Goal: Information Seeking & Learning: Find specific fact

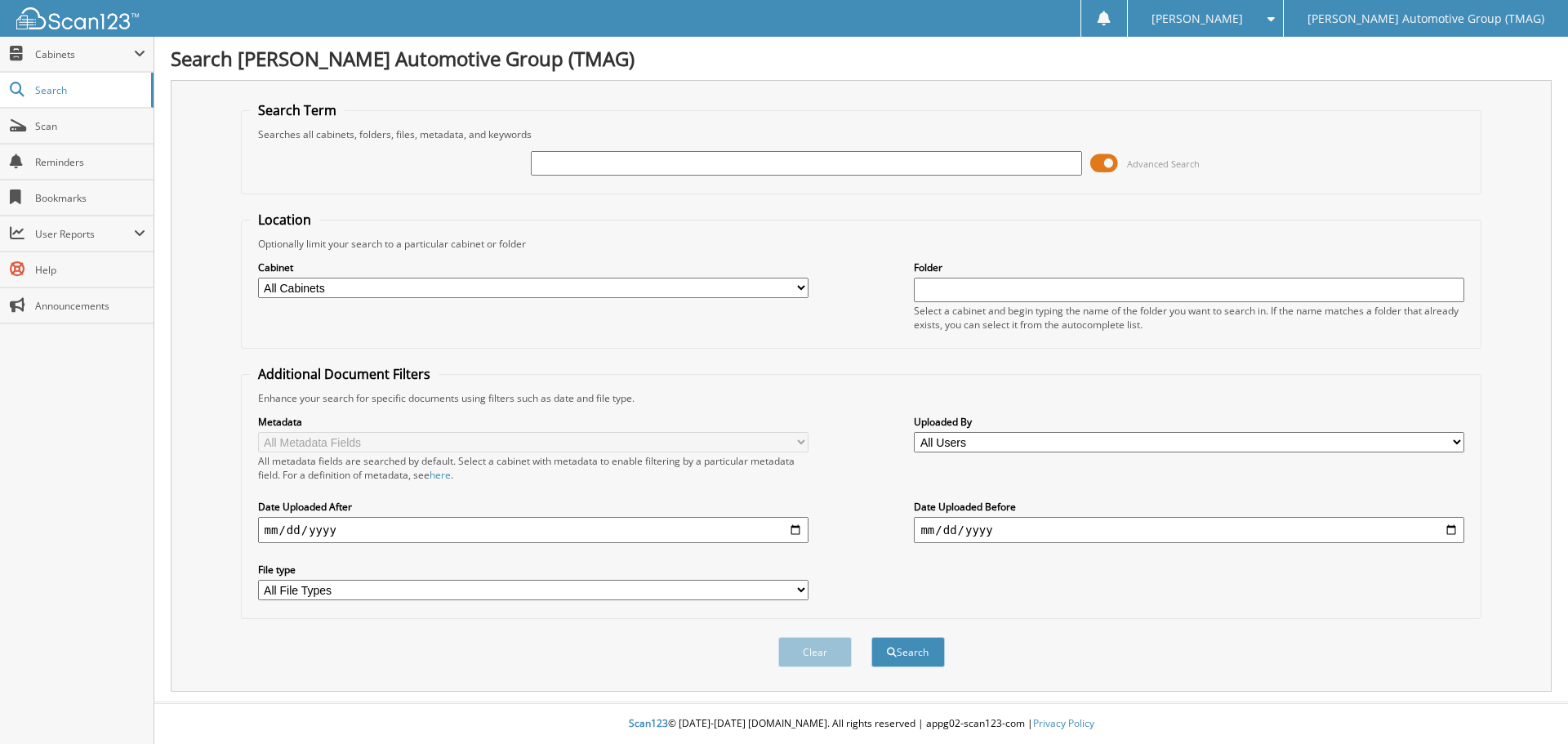
click at [562, 163] on input "text" at bounding box center [807, 163] width 551 height 24
type input "F24943"
click at [871, 637] on button "Search" at bounding box center [908, 651] width 74 height 30
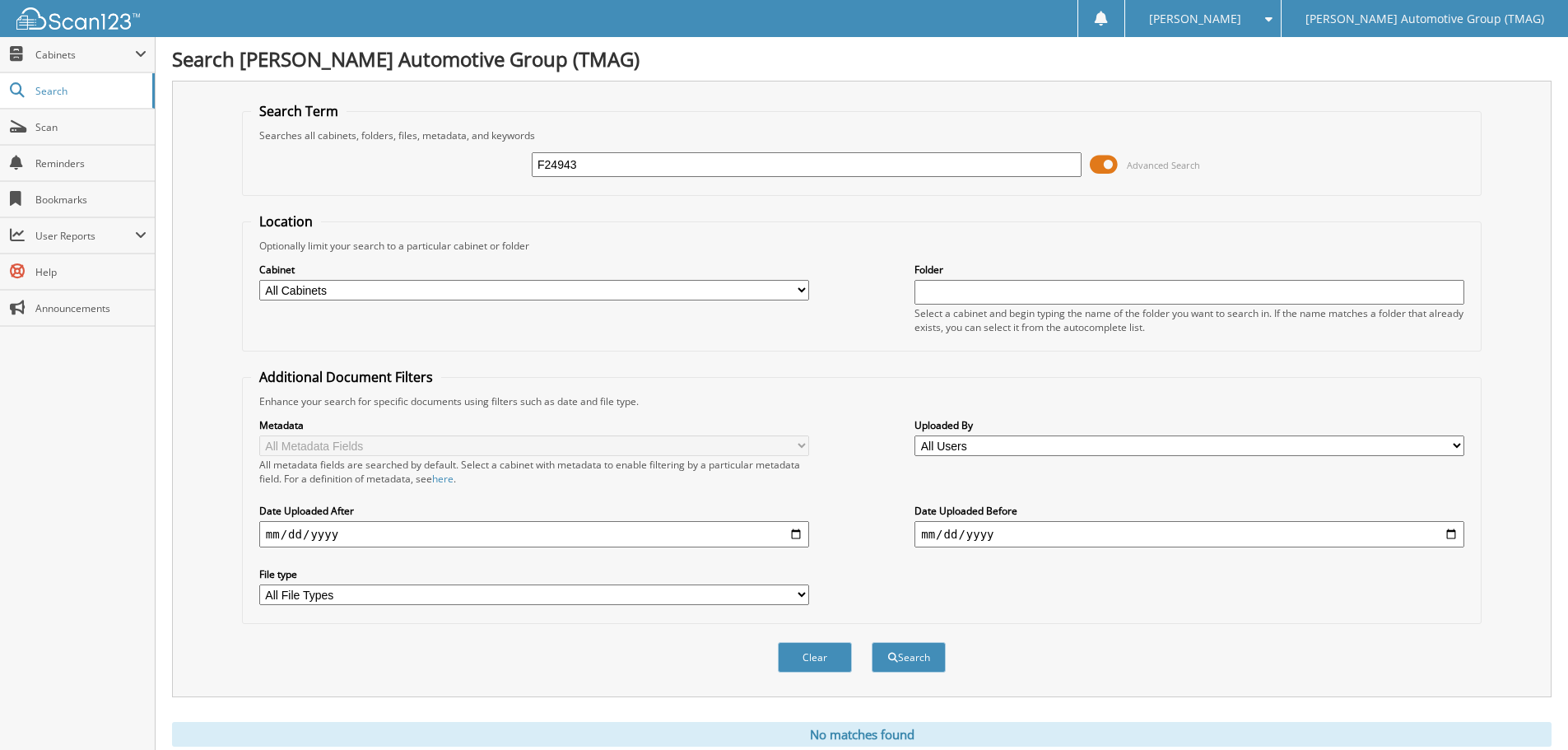
click at [611, 151] on div "F24943" at bounding box center [807, 165] width 550 height 28
click at [600, 159] on input "F24943" at bounding box center [807, 164] width 550 height 24
type input "F24924"
click at [872, 642] on button "Search" at bounding box center [909, 657] width 74 height 31
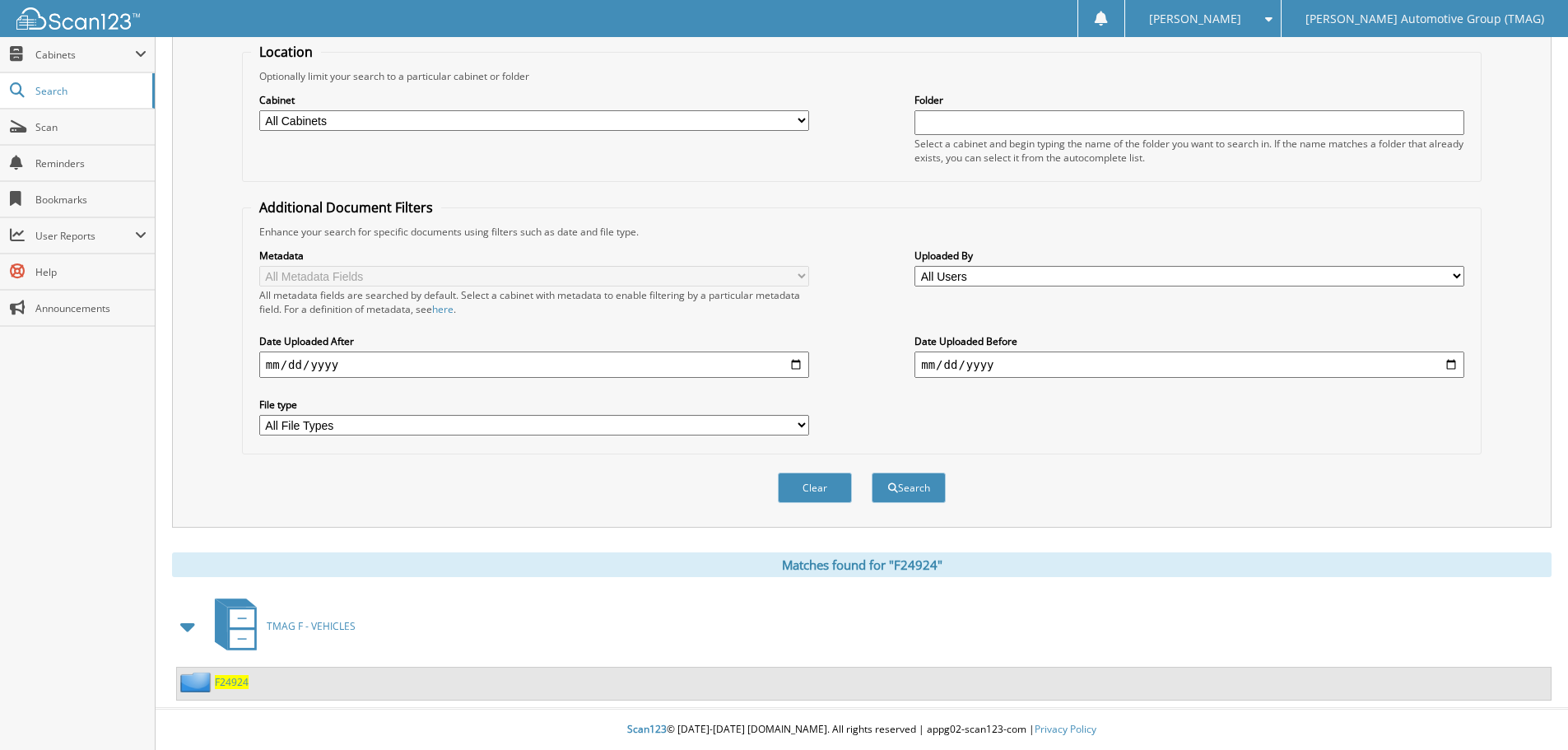
click at [238, 678] on span "F24924" at bounding box center [231, 682] width 34 height 14
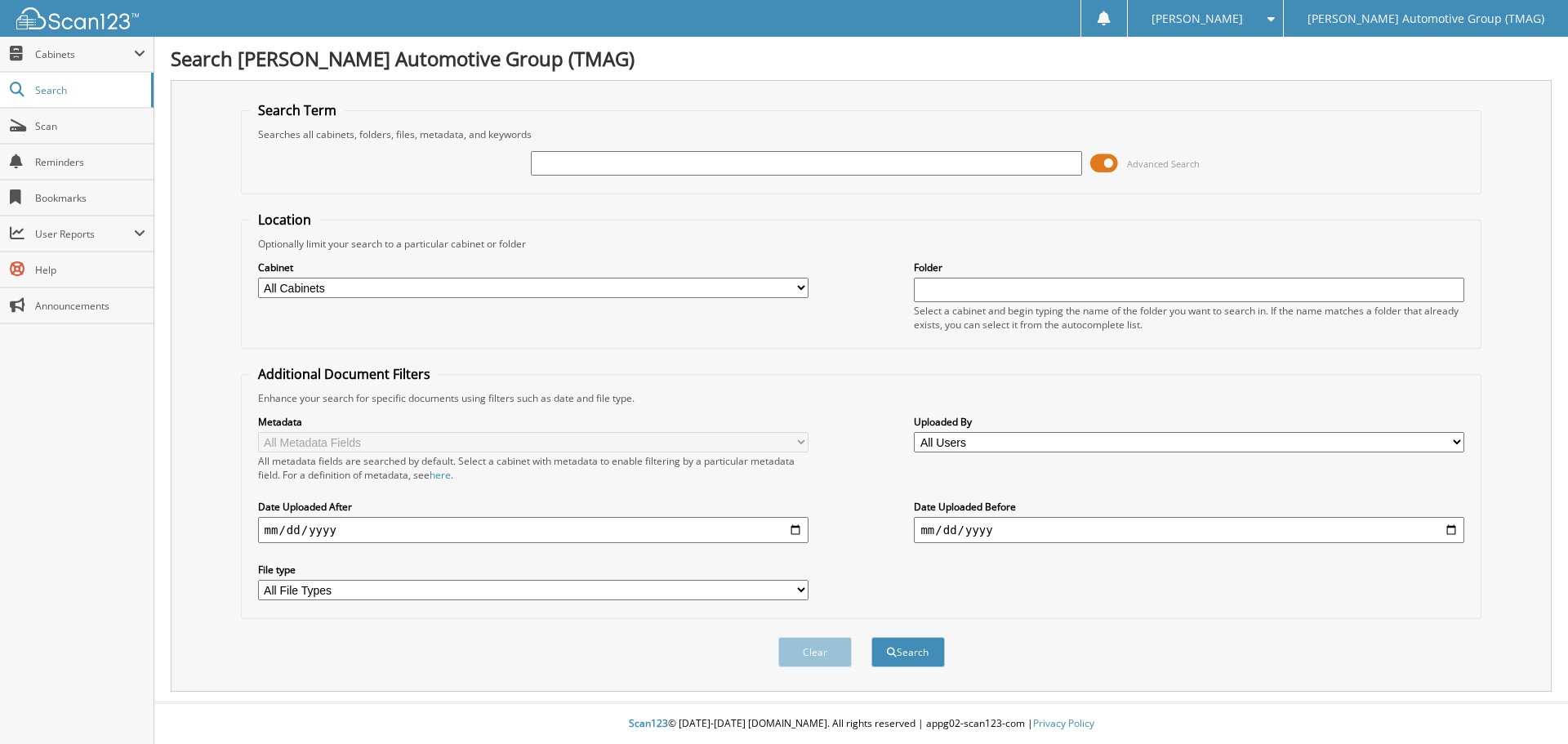
click at [576, 167] on input "text" at bounding box center [807, 163] width 551 height 24
click at [561, 167] on input "text" at bounding box center [807, 163] width 551 height 24
type input "H26037"
click at [871, 637] on button "Search" at bounding box center [908, 651] width 74 height 30
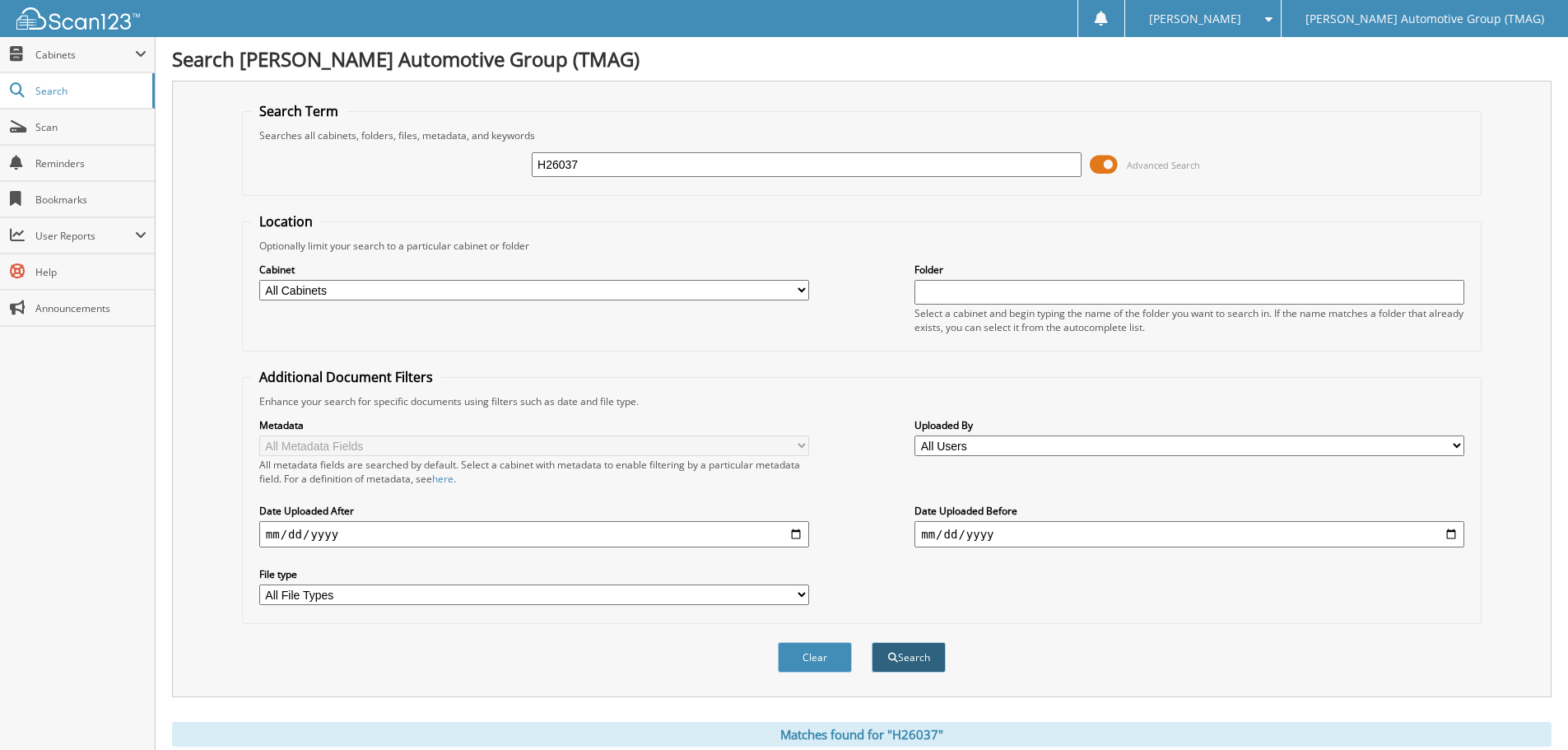
click at [915, 663] on button "Search" at bounding box center [909, 657] width 74 height 31
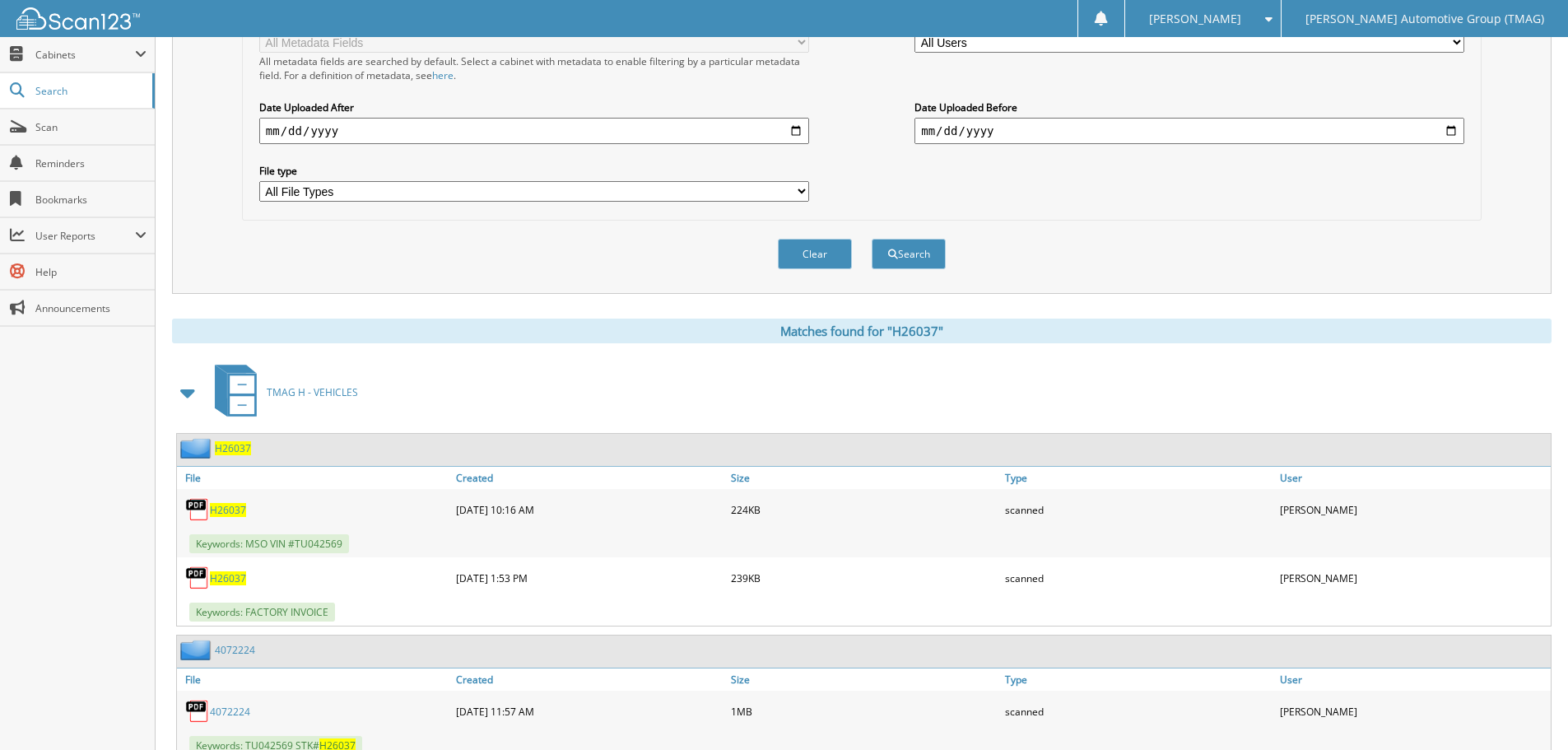
scroll to position [464, 0]
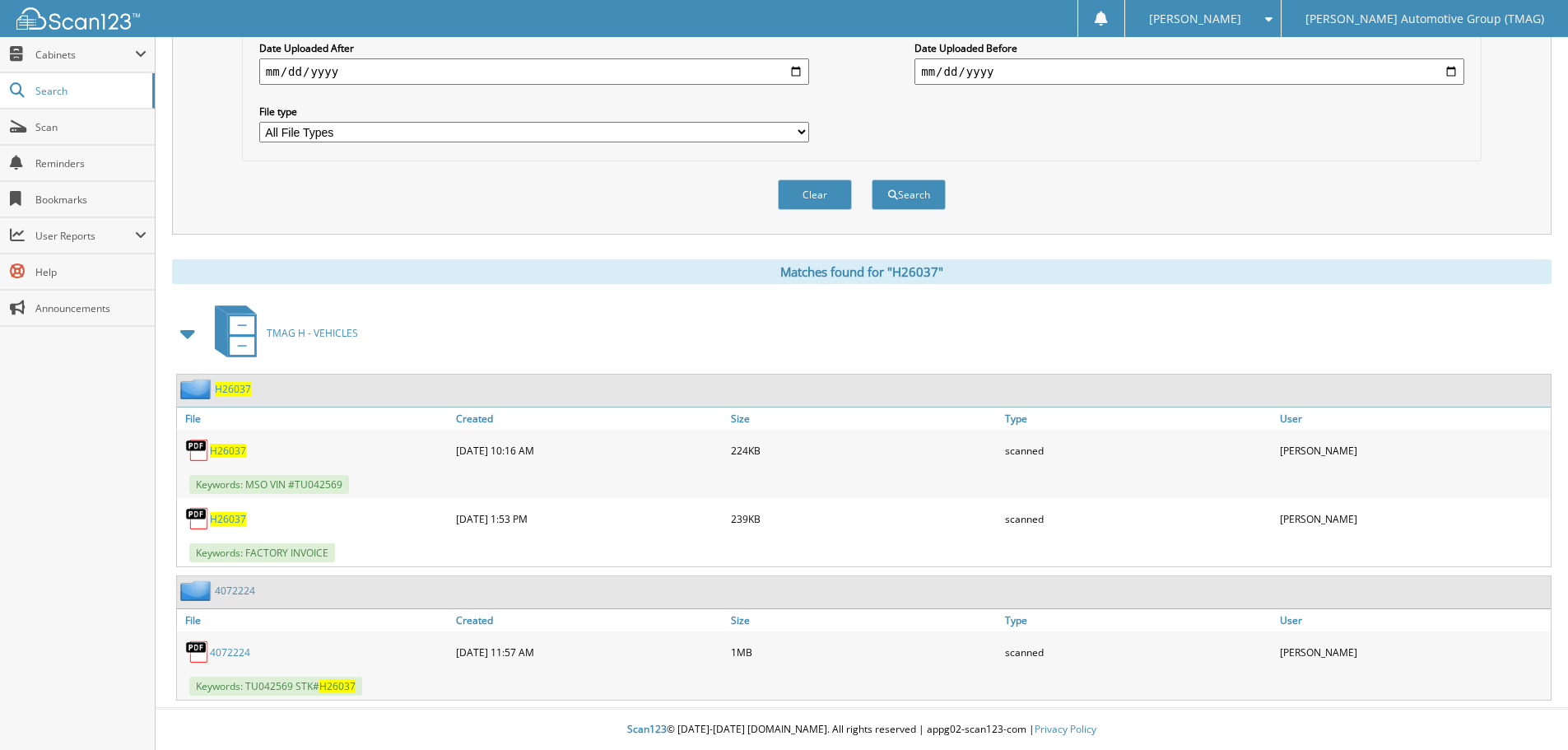
click at [233, 448] on span "H26037" at bounding box center [227, 451] width 36 height 14
click at [39, 90] on span "Search" at bounding box center [90, 91] width 108 height 14
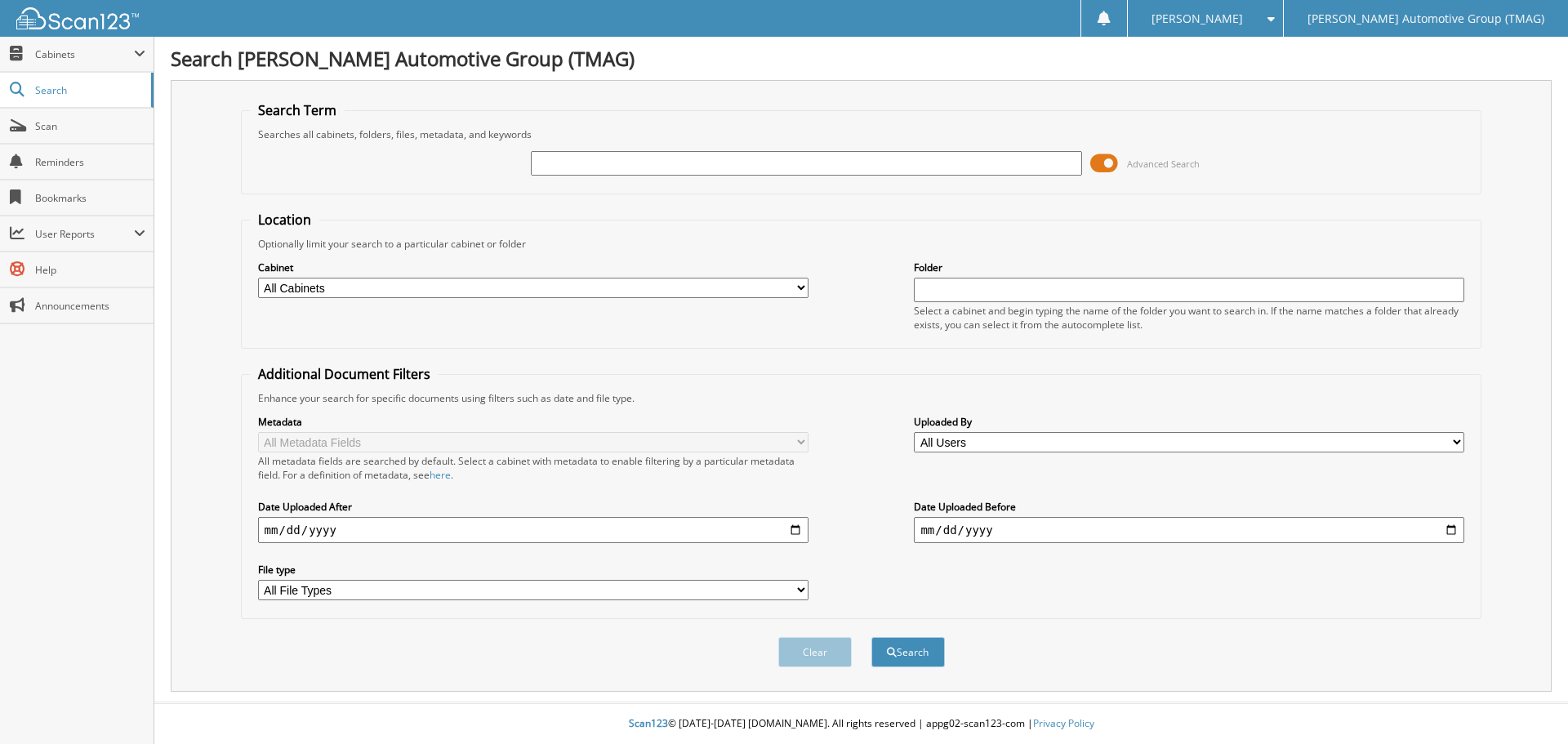
click at [566, 161] on input "text" at bounding box center [807, 163] width 551 height 24
type input "h24454"
click at [871, 637] on button "Search" at bounding box center [908, 651] width 74 height 30
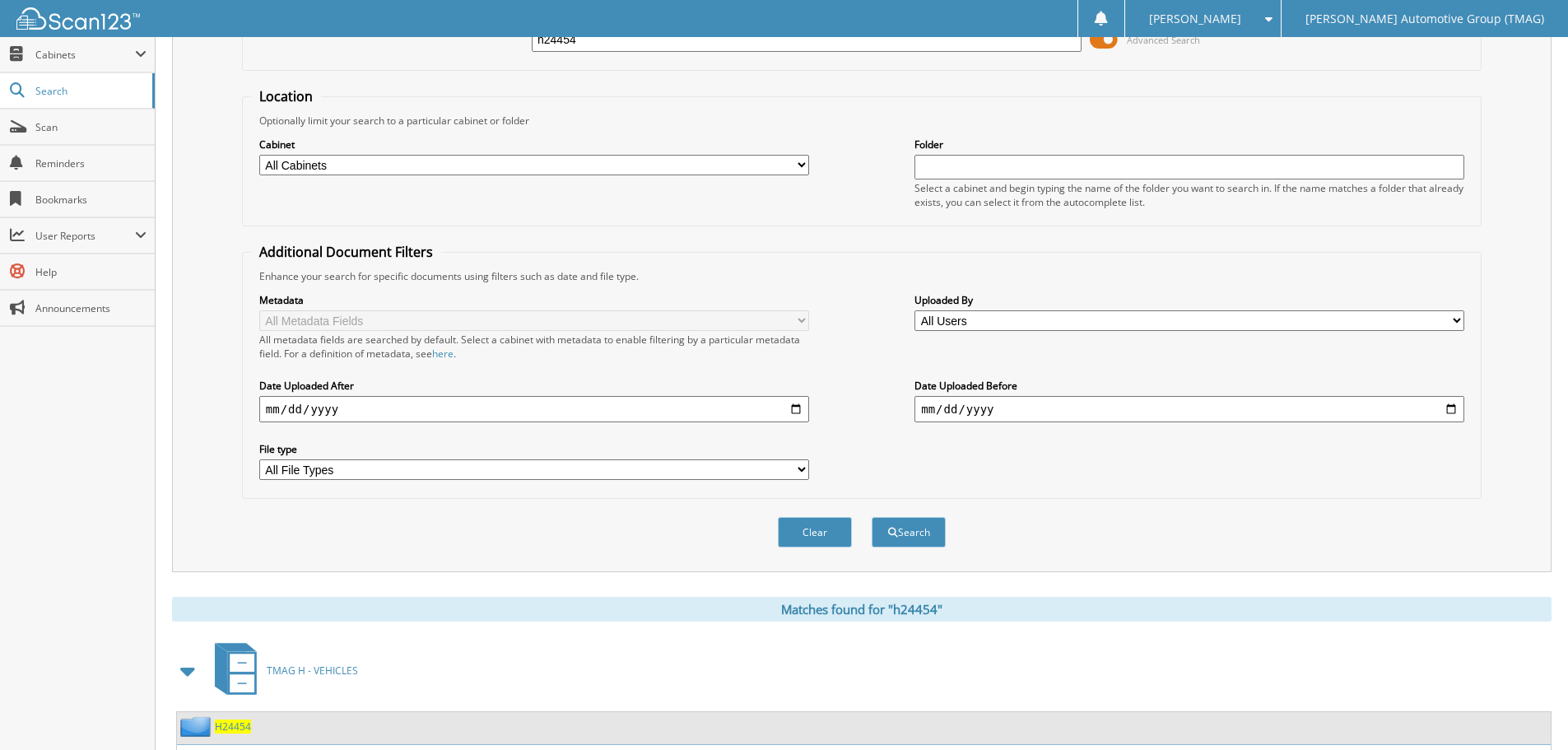
scroll to position [303, 0]
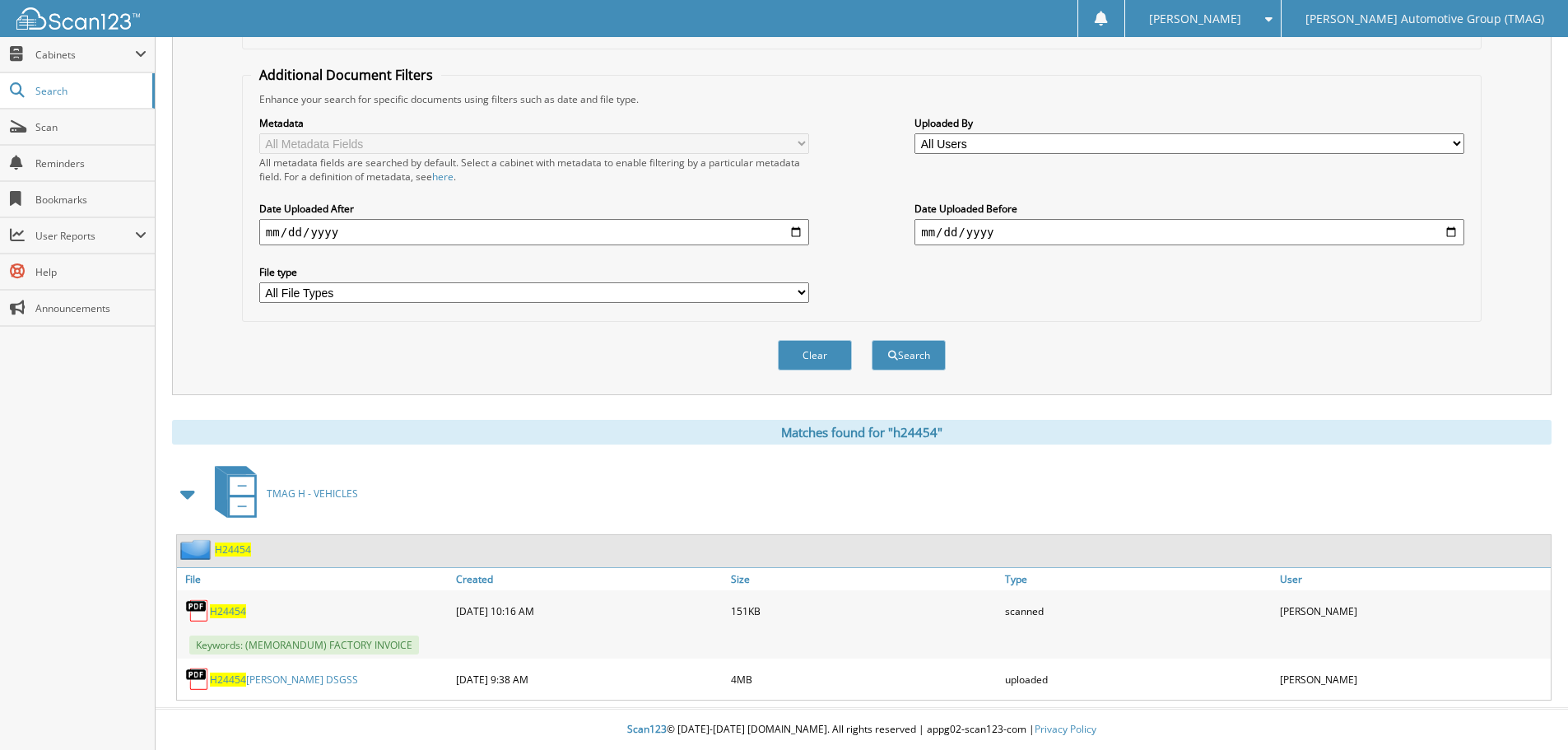
click at [229, 549] on span "H24454" at bounding box center [232, 549] width 36 height 14
click at [229, 548] on span "H24454" at bounding box center [232, 549] width 36 height 14
